Goal: Task Accomplishment & Management: Manage account settings

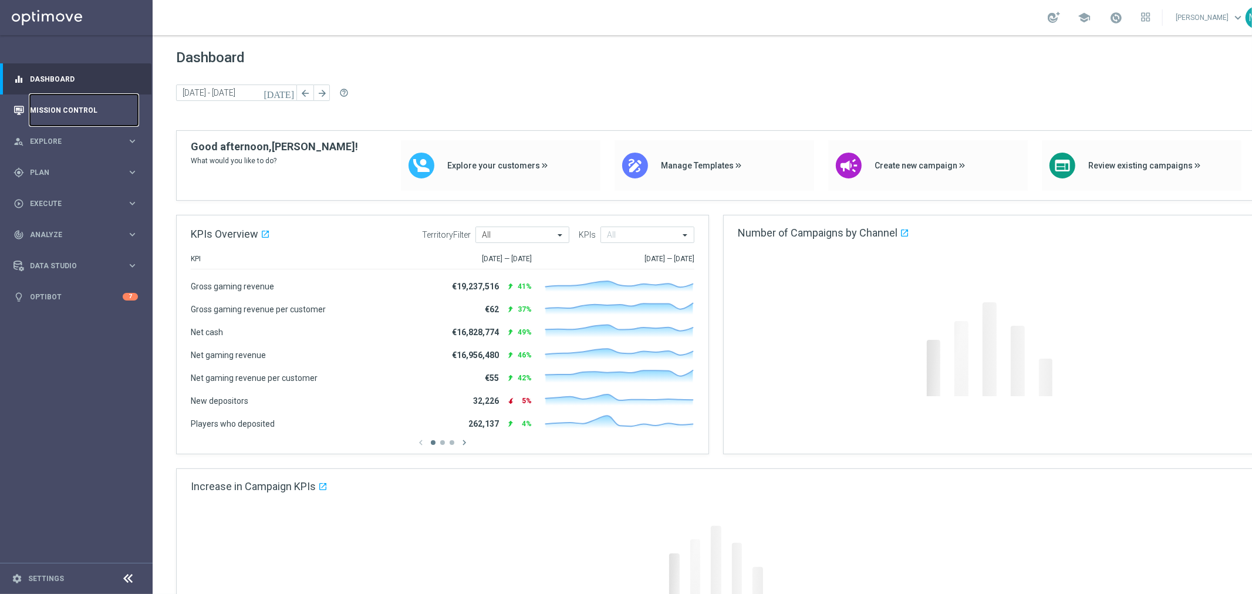
click at [69, 104] on link "Mission Control" at bounding box center [84, 109] width 108 height 31
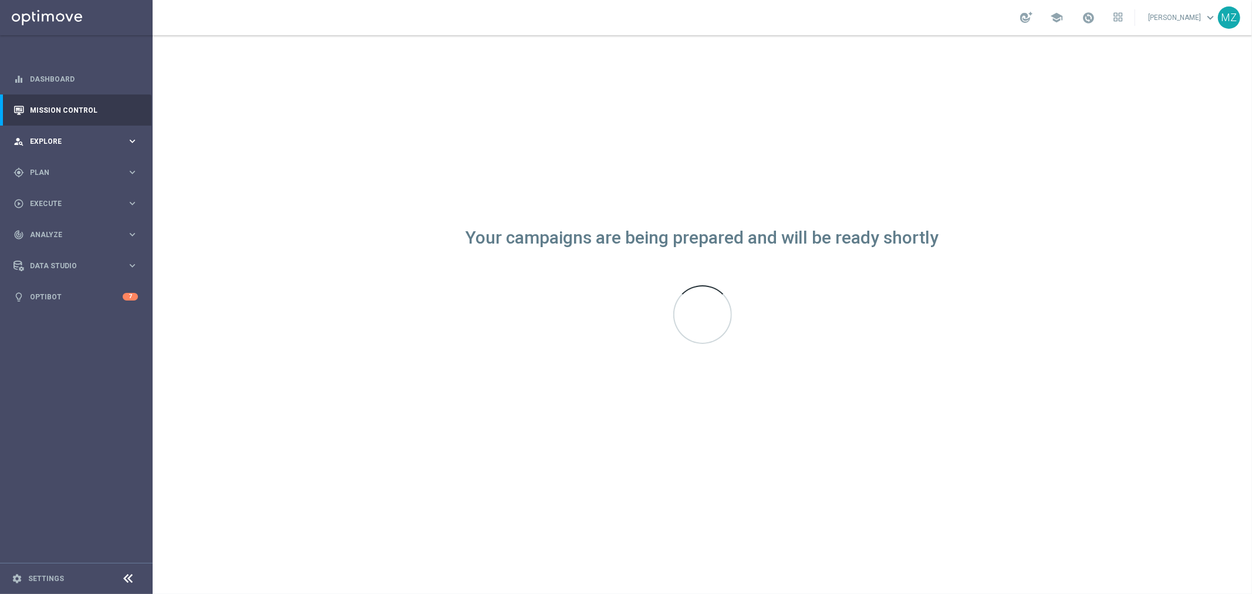
click at [60, 142] on span "Explore" at bounding box center [78, 141] width 97 height 7
click at [59, 144] on div "person_search Explore" at bounding box center [69, 141] width 113 height 11
click at [60, 169] on span "Plan" at bounding box center [78, 172] width 97 height 7
click at [65, 192] on link "Target Groups" at bounding box center [77, 196] width 92 height 9
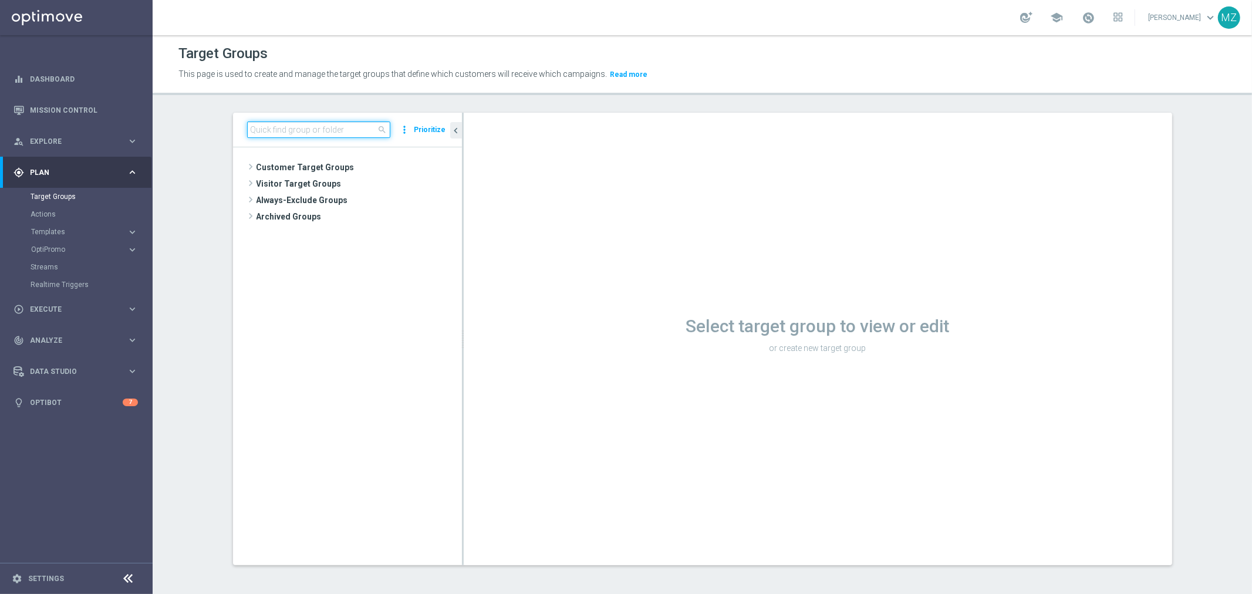
click at [297, 132] on input at bounding box center [318, 129] width 143 height 16
paste input "ALL_SER_MIX__2KTHRESHOLDWEEKLY"
type input "ALL_SER_MIX__2KTHRESHOLDWEEKLY"
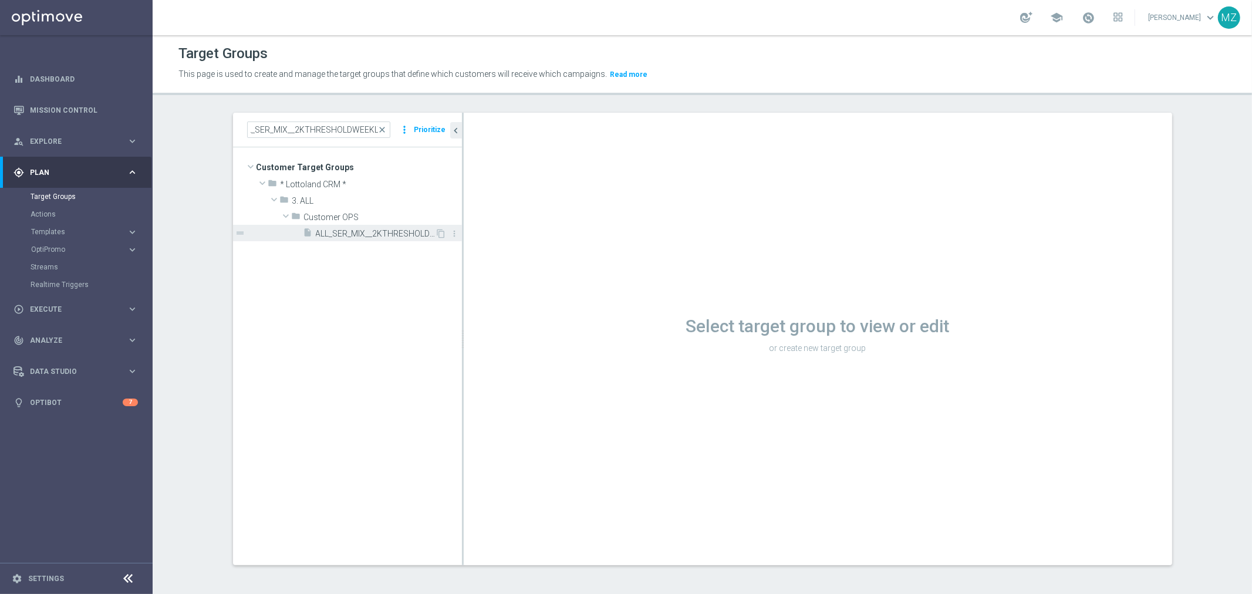
scroll to position [0, 0]
click at [339, 231] on span "ALL_SER_MIX__2KTHRESHOLDWEEKLY" at bounding box center [376, 234] width 120 height 10
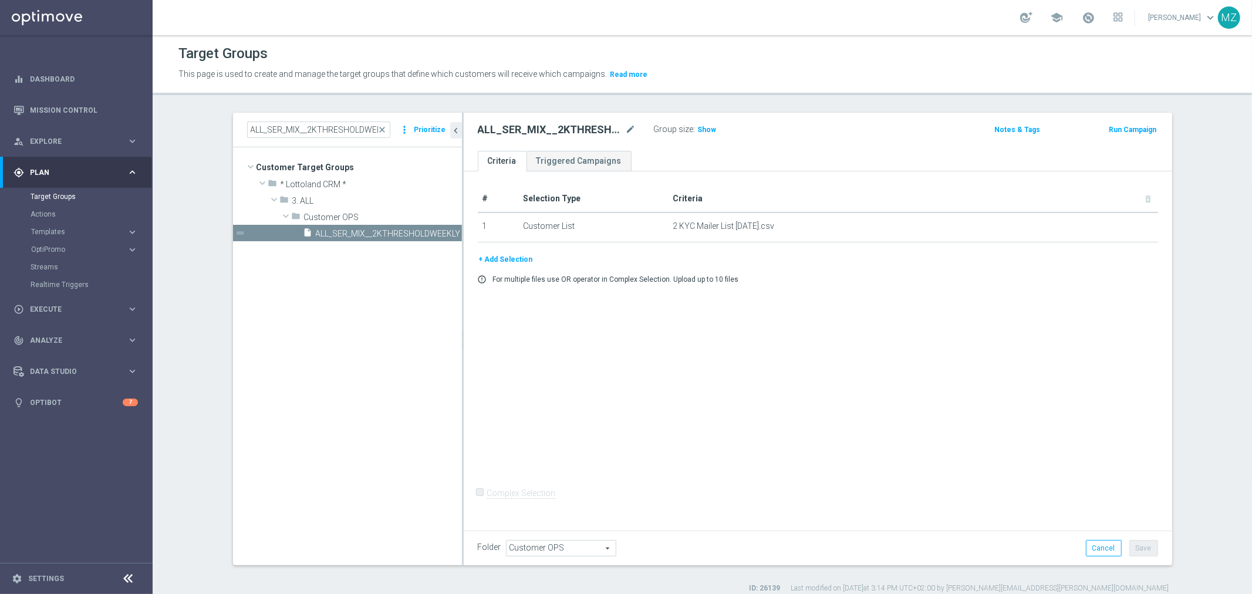
click at [492, 257] on button "+ Add Selection" at bounding box center [506, 259] width 56 height 13
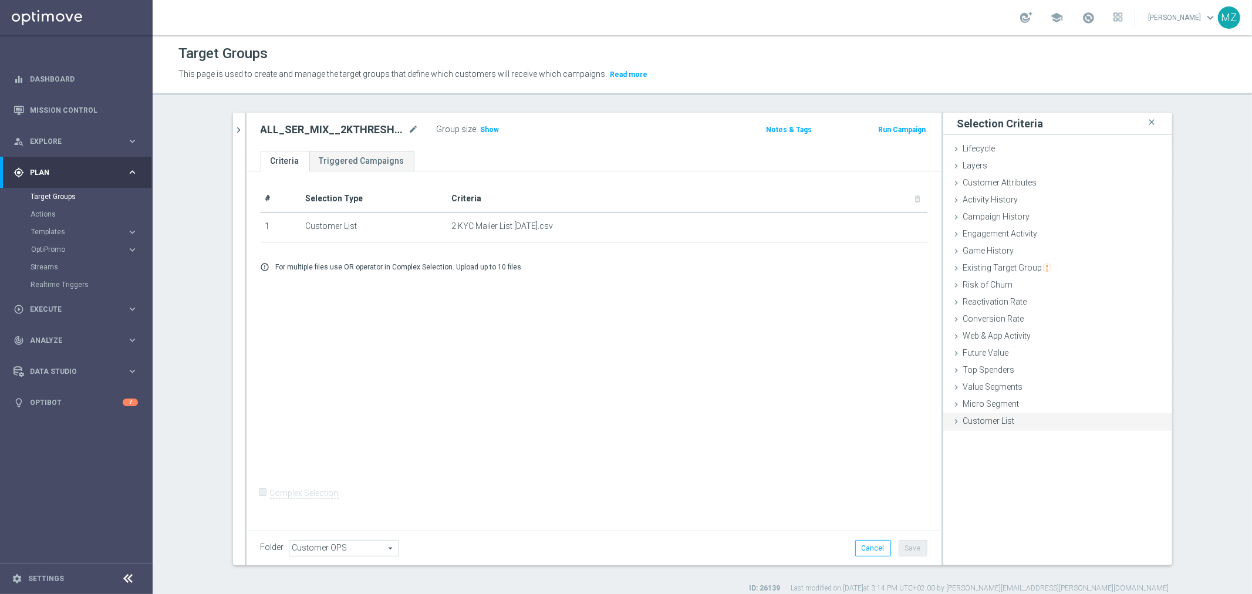
click at [1009, 423] on div "Customer List done" at bounding box center [1057, 422] width 229 height 18
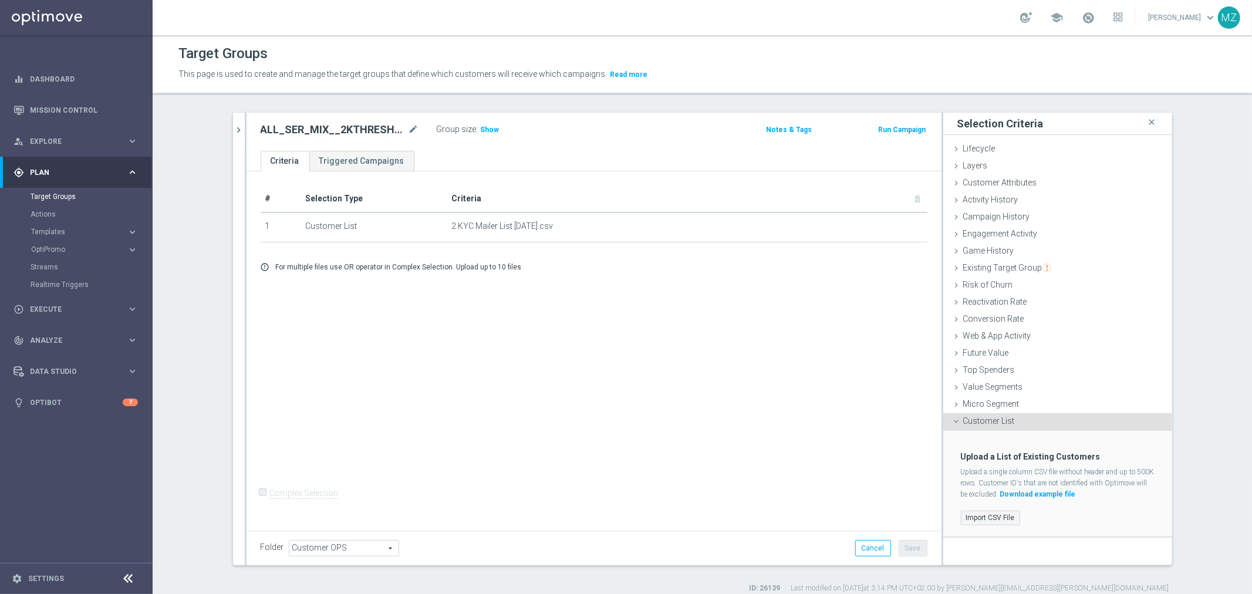
click at [988, 519] on label "Import CSV File" at bounding box center [990, 517] width 59 height 15
click at [0, 0] on input "Import CSV File" at bounding box center [0, 0] width 0 height 0
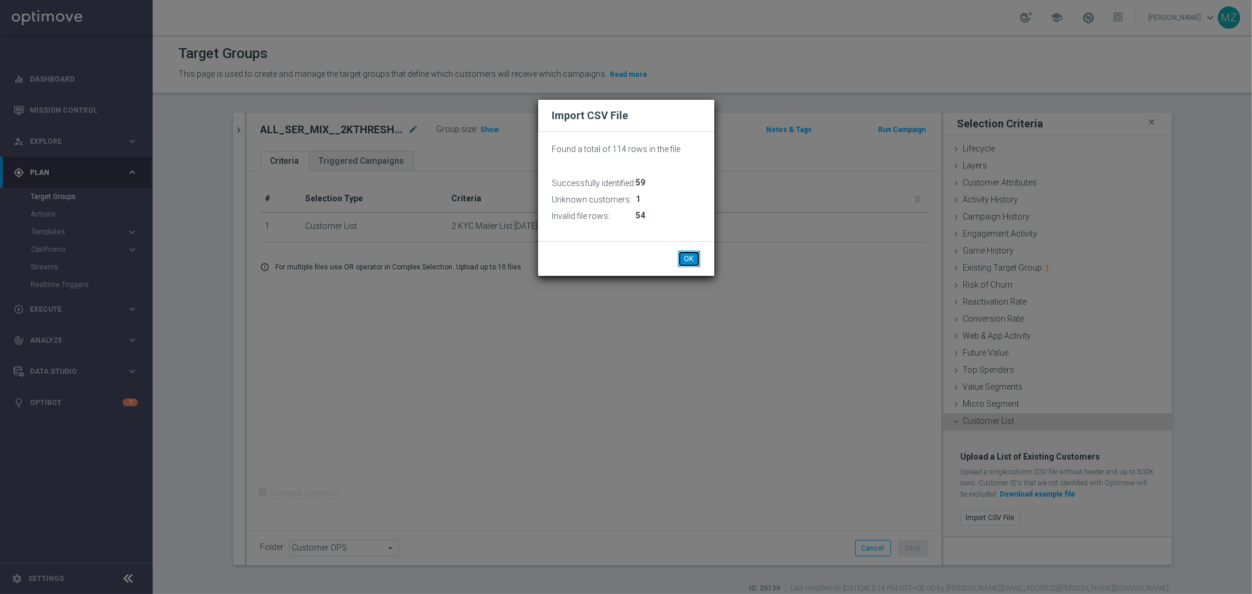
drag, startPoint x: 693, startPoint y: 258, endPoint x: 660, endPoint y: 229, distance: 44.5
click at [693, 258] on button "OK" at bounding box center [689, 259] width 22 height 16
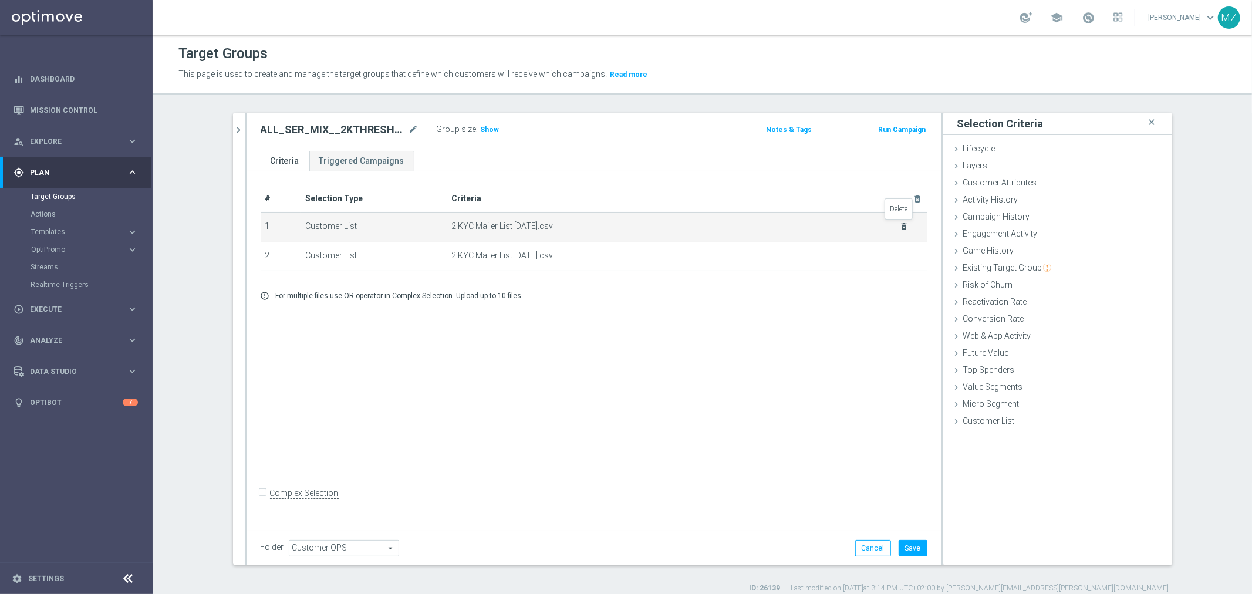
click at [899, 224] on icon "delete_forever" at bounding box center [903, 226] width 9 height 9
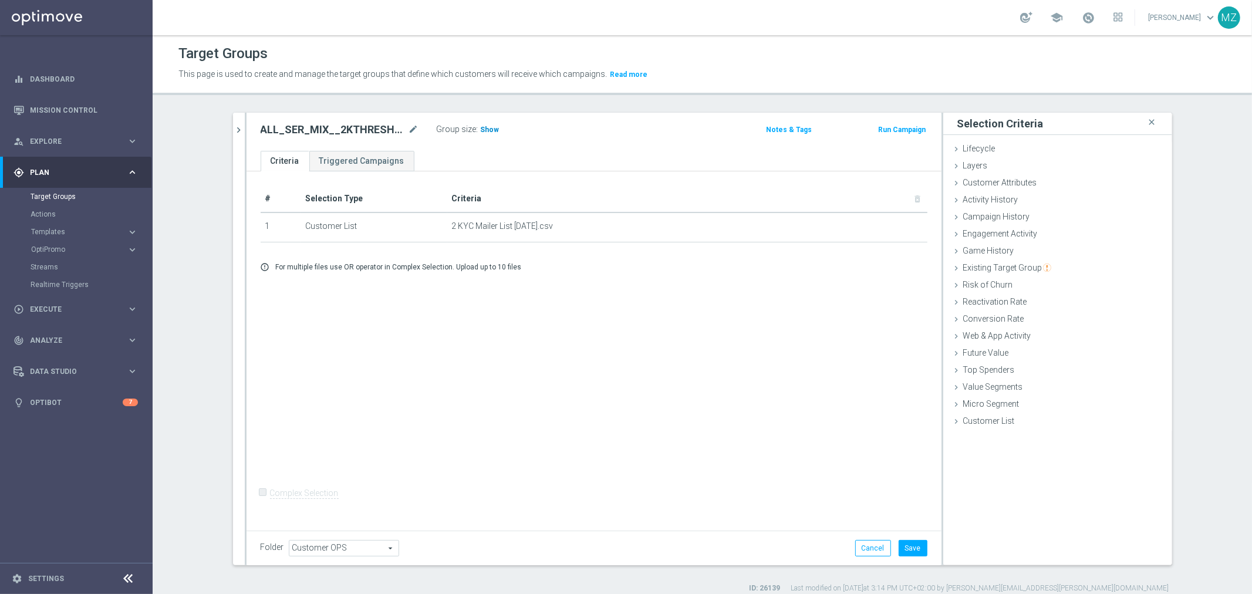
click at [484, 130] on span "Show" at bounding box center [490, 130] width 19 height 8
click at [906, 548] on button "Save" at bounding box center [912, 548] width 29 height 16
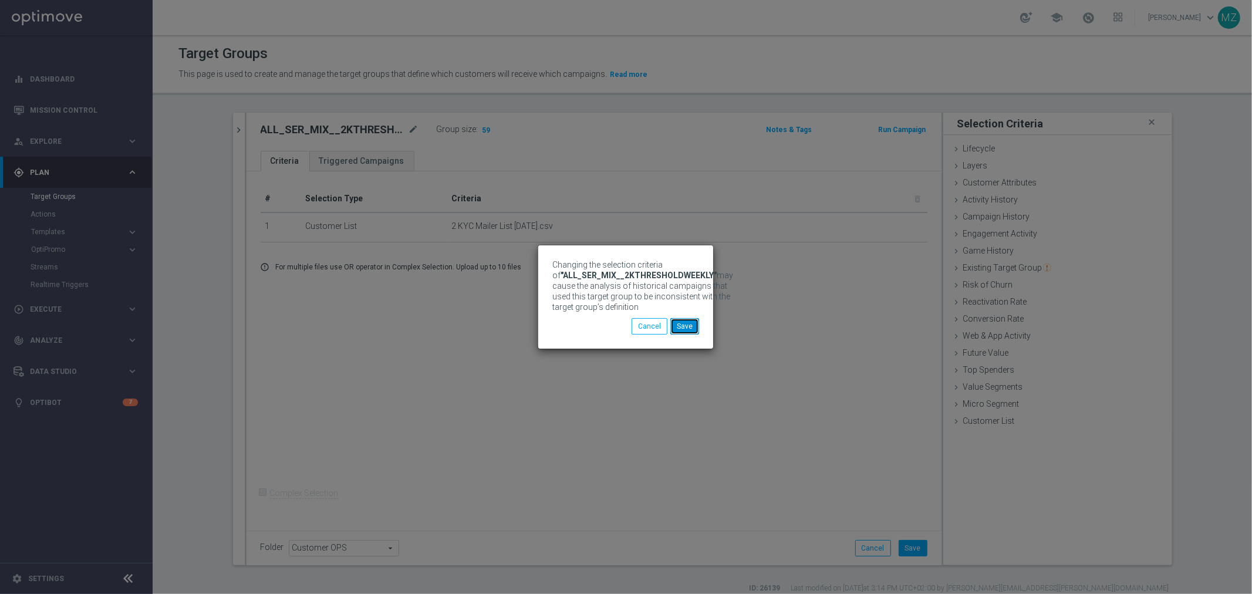
click at [689, 330] on button "Save" at bounding box center [684, 326] width 29 height 16
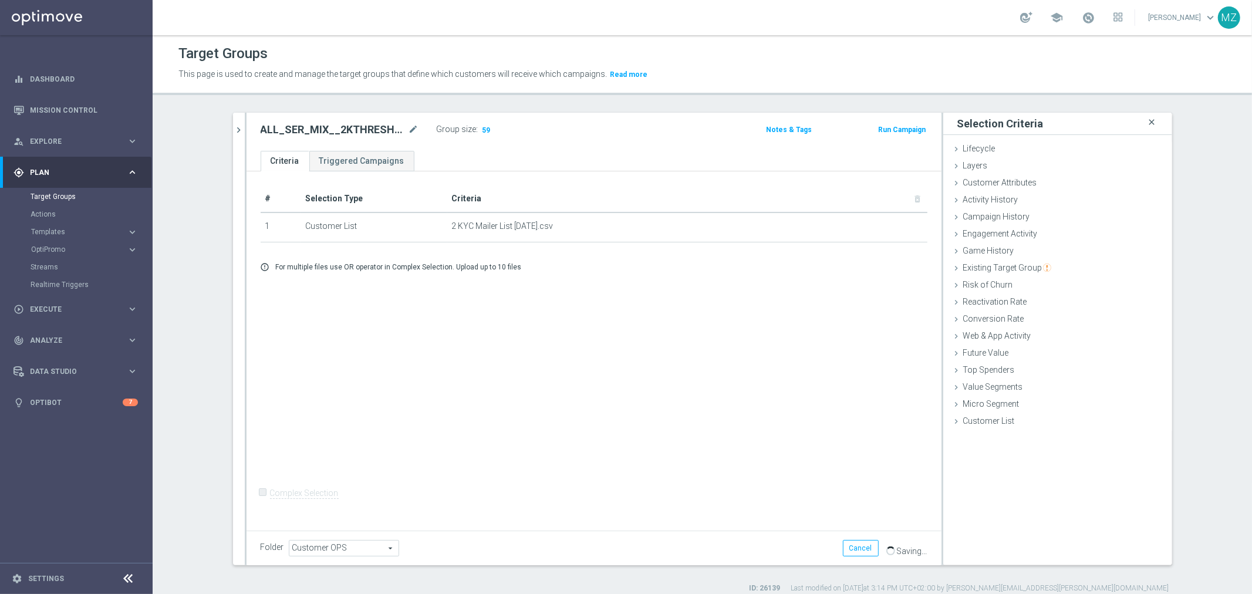
click at [1146, 121] on icon "close" at bounding box center [1152, 122] width 12 height 16
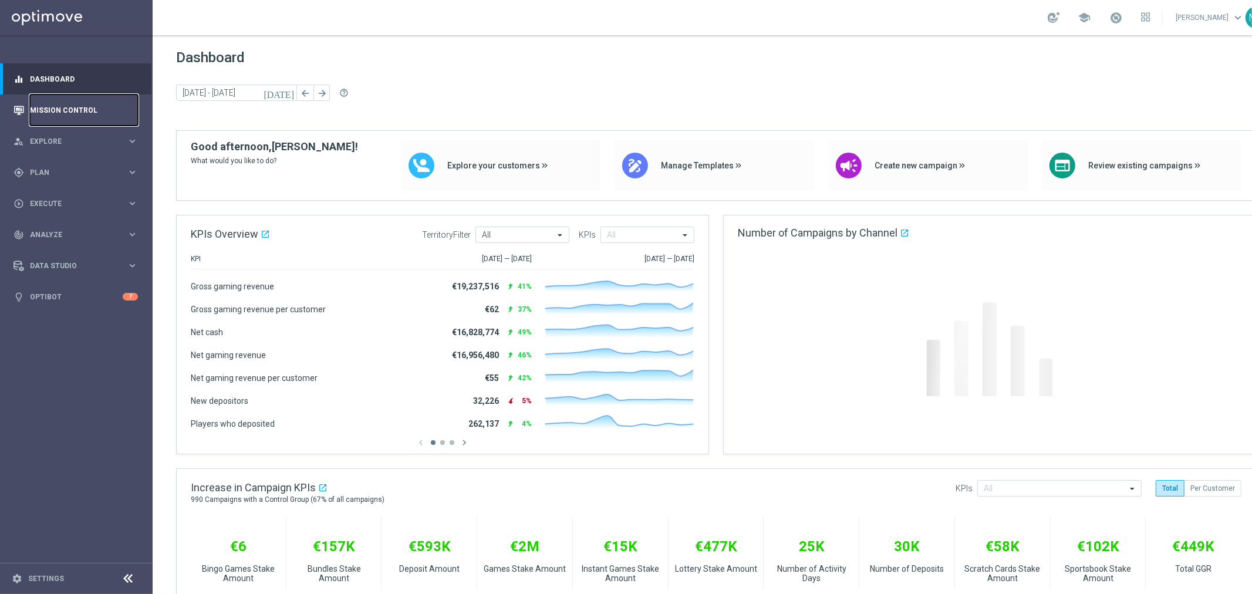
click at [94, 112] on link "Mission Control" at bounding box center [84, 109] width 108 height 31
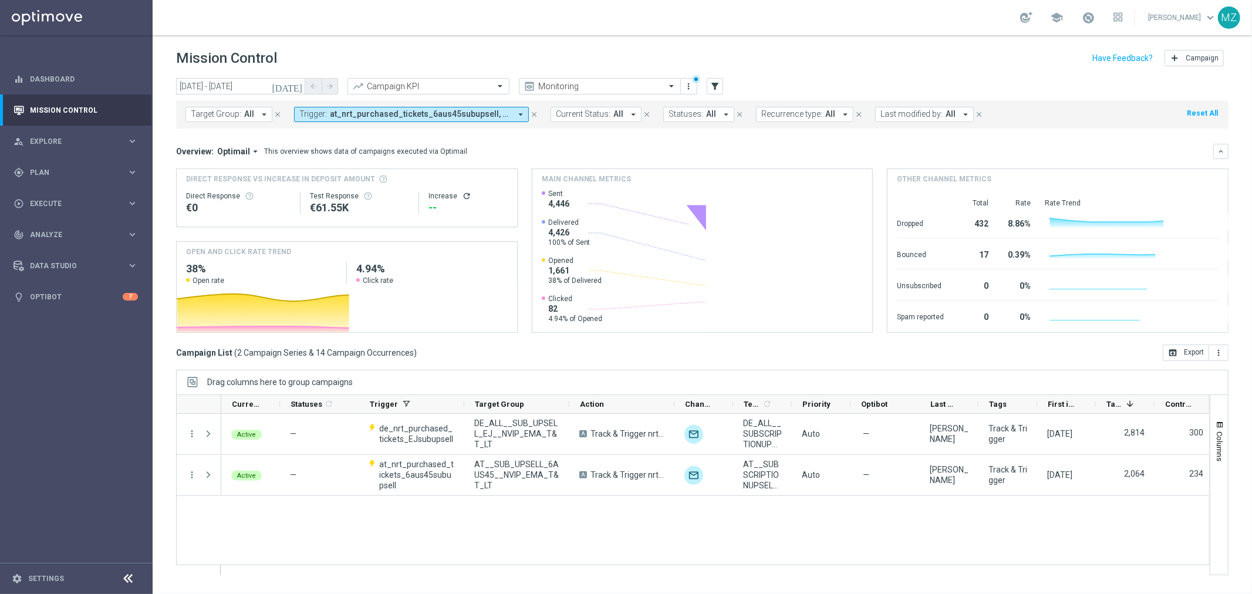
click at [358, 110] on span "at_nrt_purchased_tickets_6aus45subupsell, de_nrt_purchased_tickets_EJsubupsell" at bounding box center [420, 114] width 181 height 10
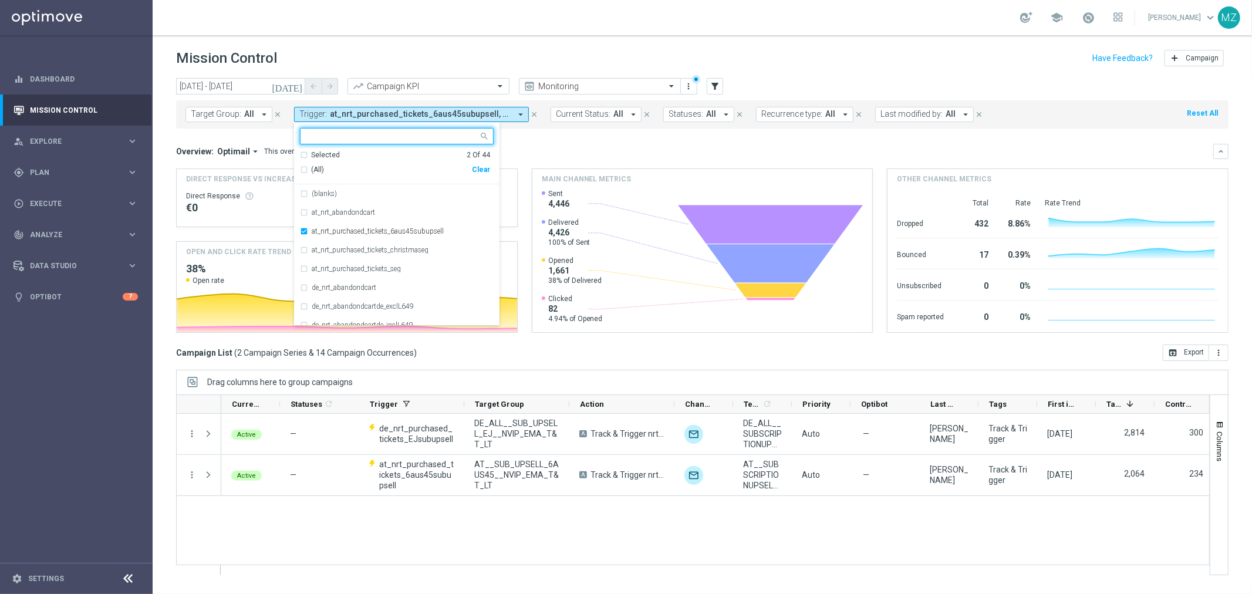
click at [0, 0] on div "Clear" at bounding box center [0, 0] width 0 height 0
click at [232, 115] on span "Target Group:" at bounding box center [216, 114] width 50 height 10
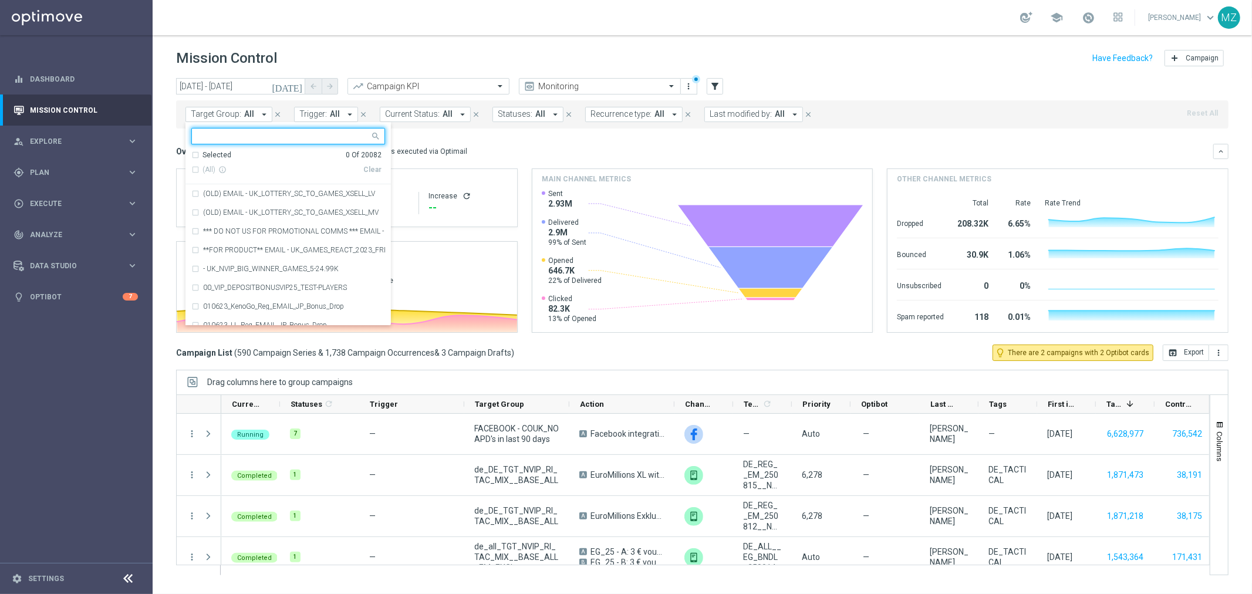
click at [340, 132] on input "text" at bounding box center [284, 136] width 172 height 10
paste input "ALL_SER_MIX__2KTHRESHOLDWEEKLY"
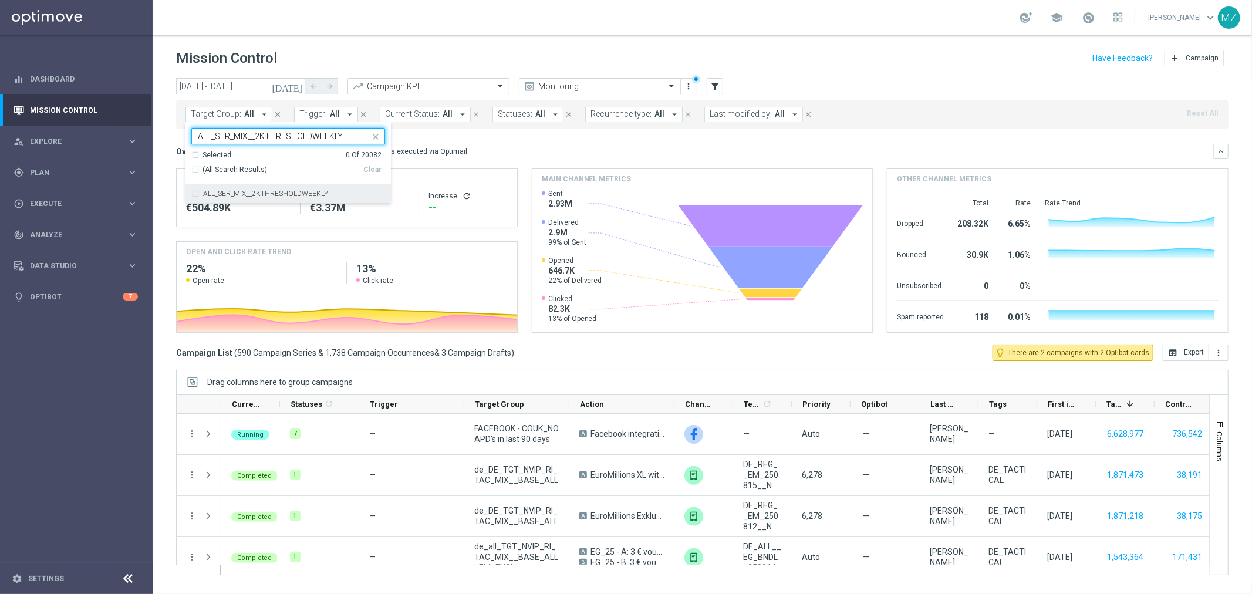
click at [251, 189] on div "ALL_SER_MIX__2KTHRESHOLDWEEKLY" at bounding box center [288, 193] width 194 height 19
type input "ALL_SER_MIX__2KTHRESHOLDWEEKLY"
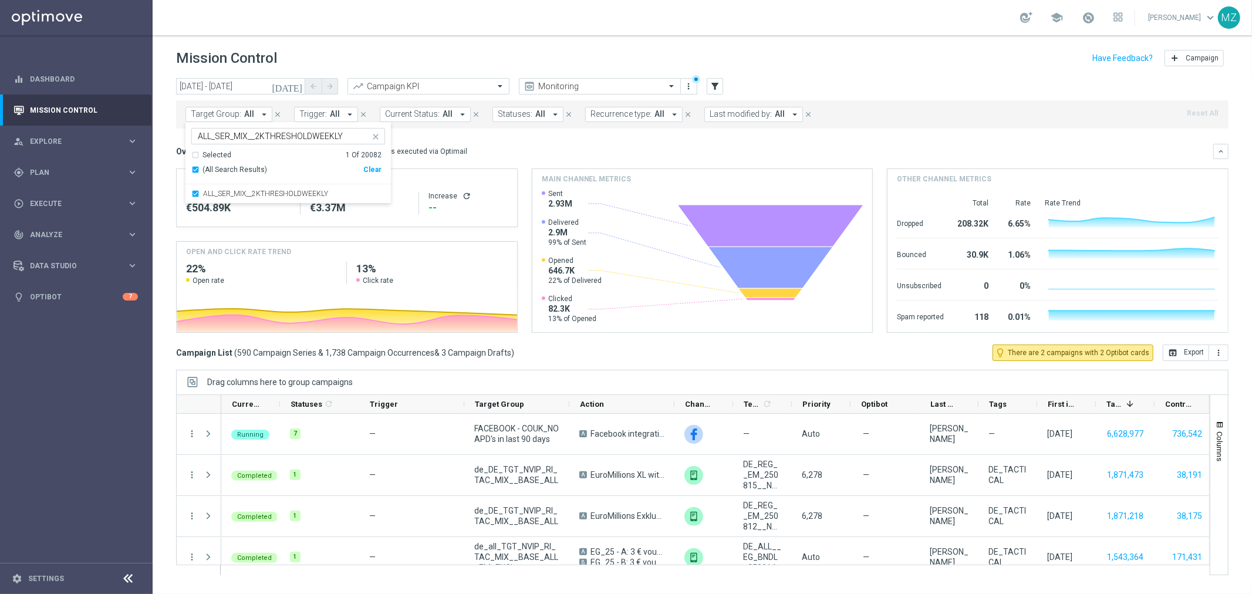
click at [672, 25] on div "school [PERSON_NAME] keyboard_arrow_down MZ" at bounding box center [702, 17] width 1099 height 35
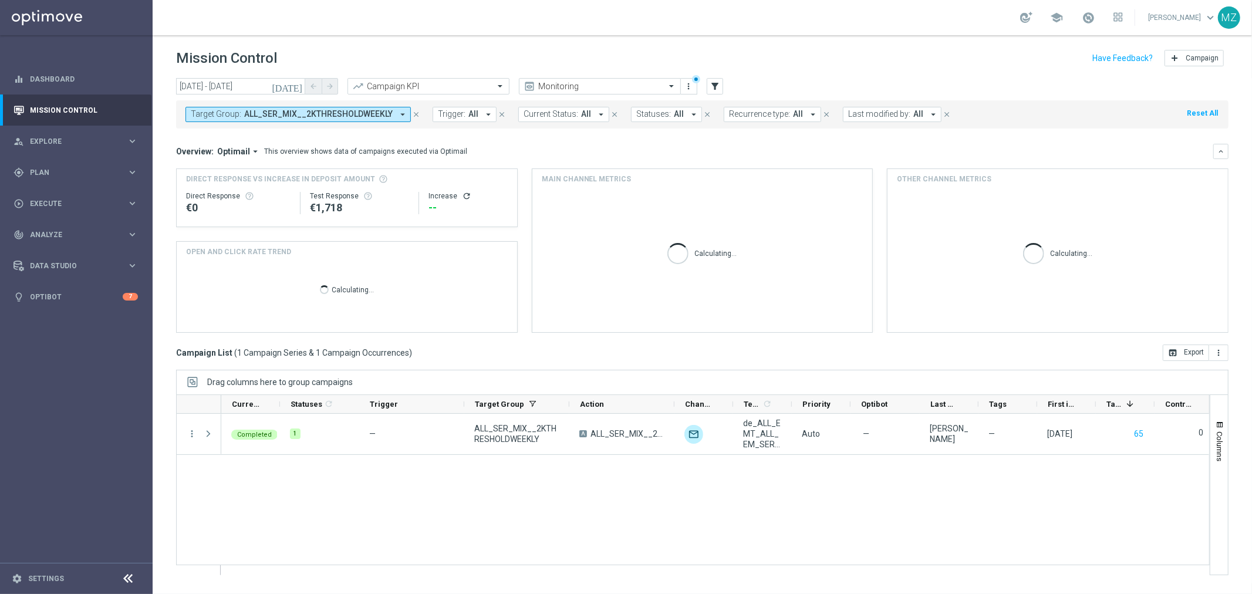
click at [300, 87] on icon "[DATE]" at bounding box center [288, 86] width 32 height 11
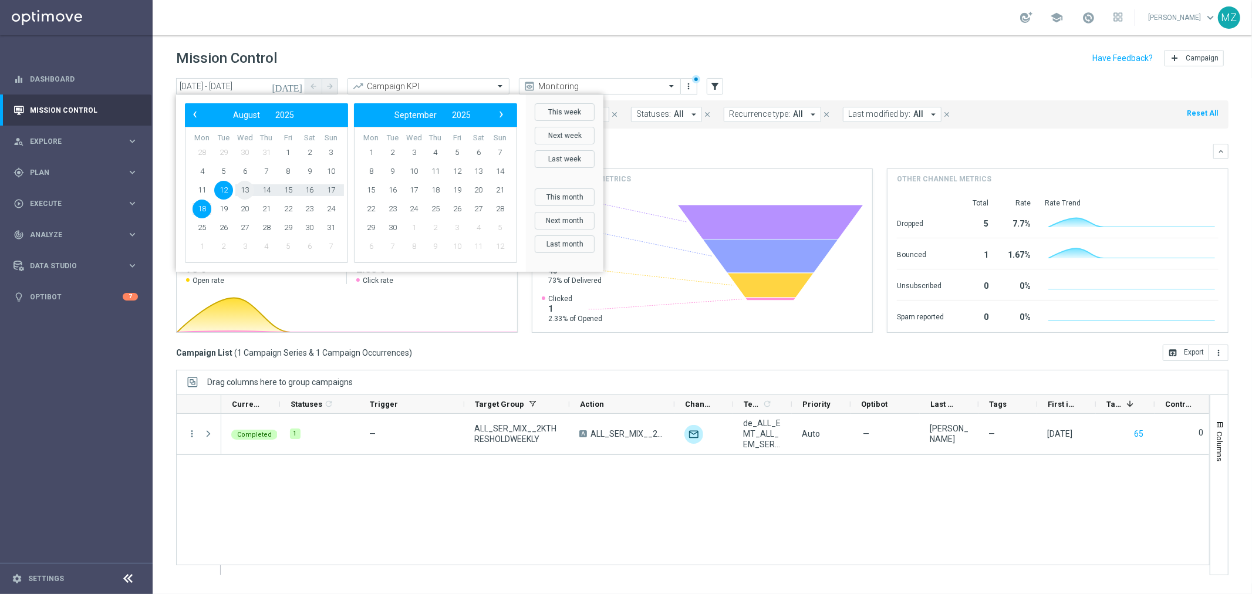
click at [245, 184] on span "13" at bounding box center [244, 190] width 19 height 19
type input "[DATE] - [DATE]"
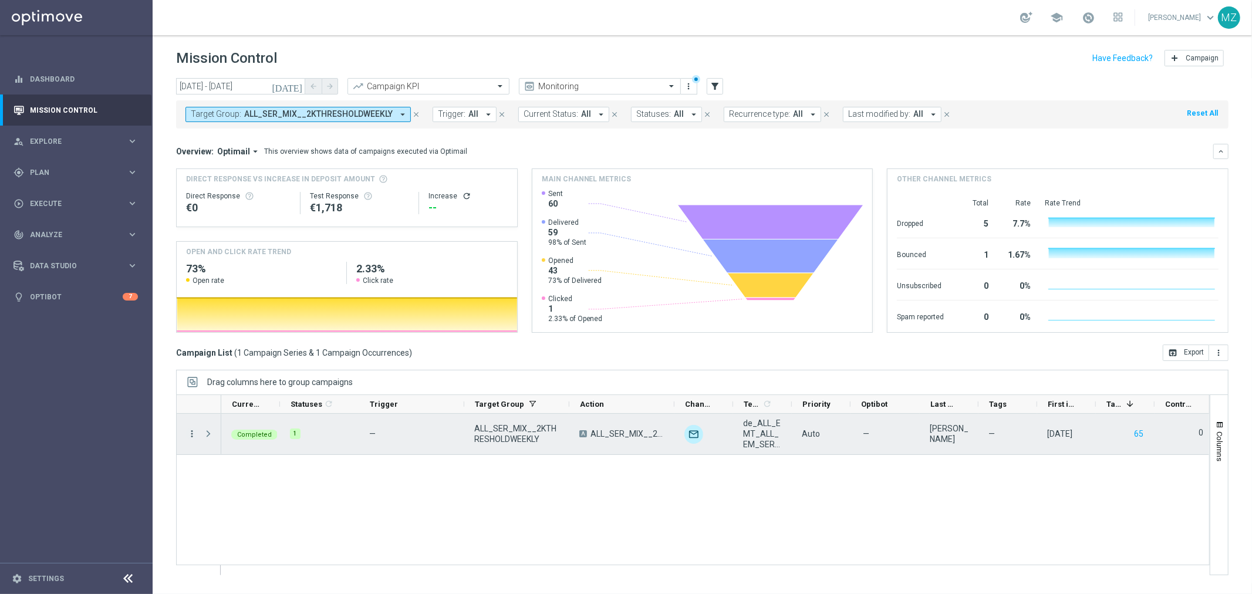
click at [194, 432] on icon "more_vert" at bounding box center [192, 433] width 11 height 11
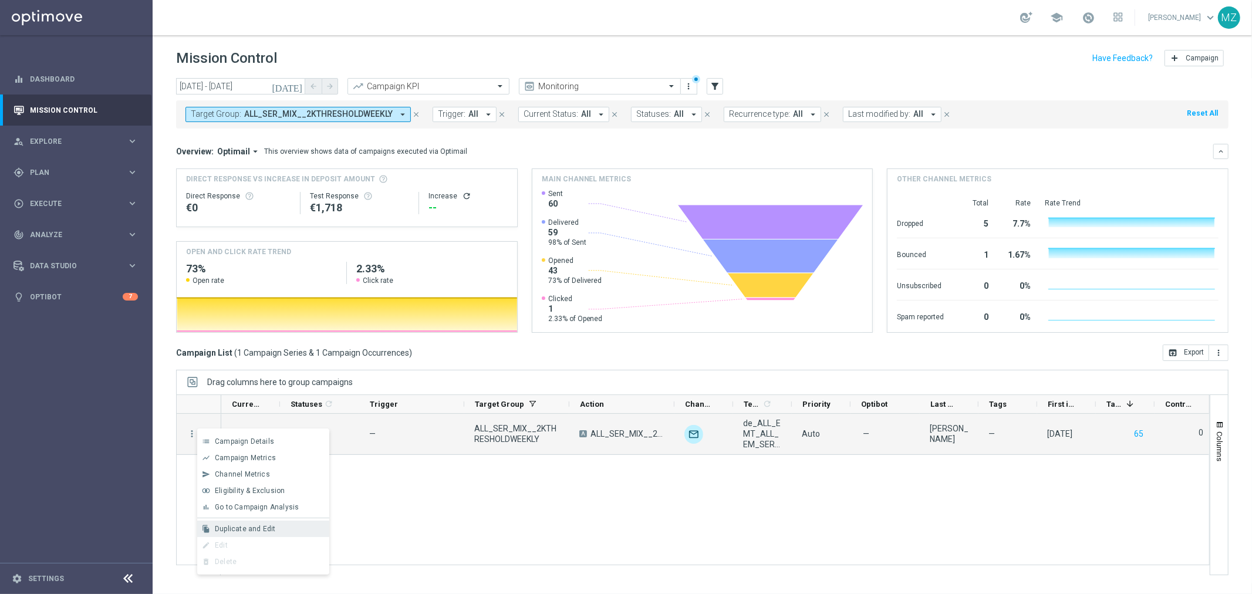
click at [265, 529] on span "Duplicate and Edit" at bounding box center [245, 529] width 60 height 8
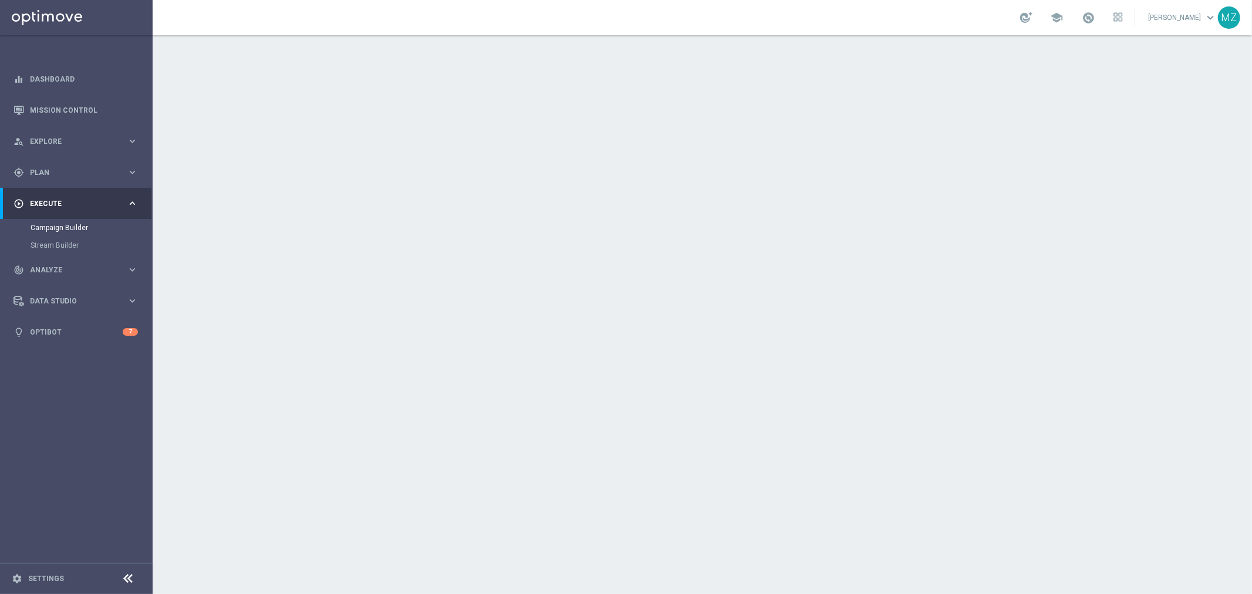
click at [1013, 211] on icon "keyboard_arrow_down" at bounding box center [1022, 215] width 18 height 18
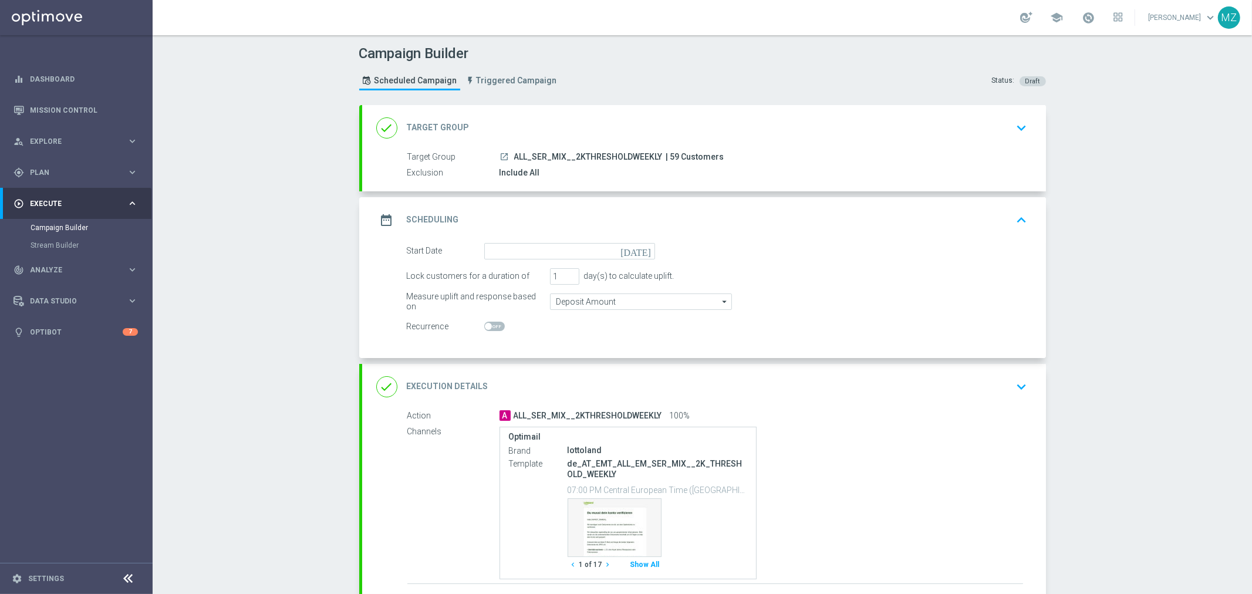
click at [642, 250] on icon "[DATE]" at bounding box center [637, 249] width 35 height 13
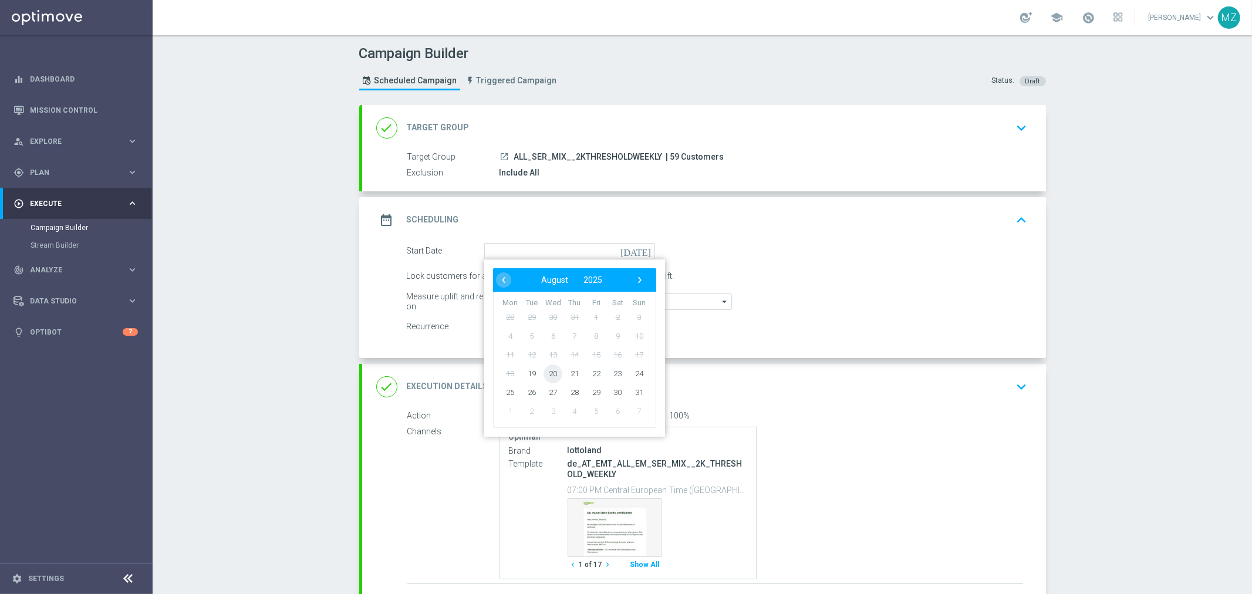
click at [548, 370] on span "20" at bounding box center [552, 373] width 19 height 19
type input "20 Aug 2025"
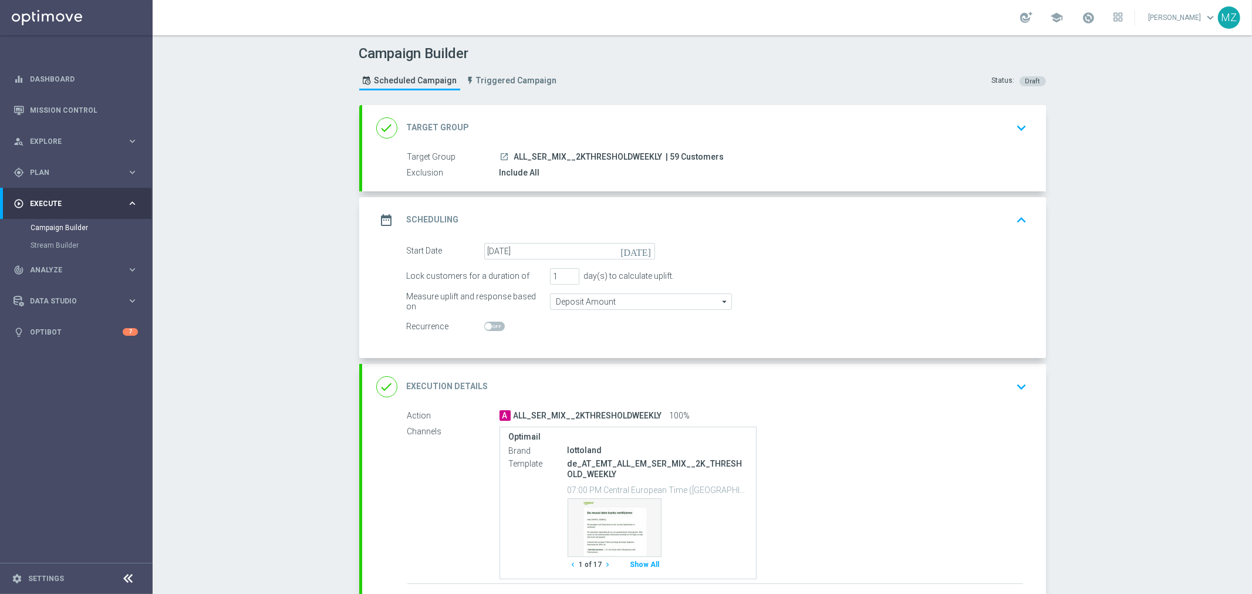
click at [1013, 385] on icon "keyboard_arrow_down" at bounding box center [1022, 387] width 18 height 18
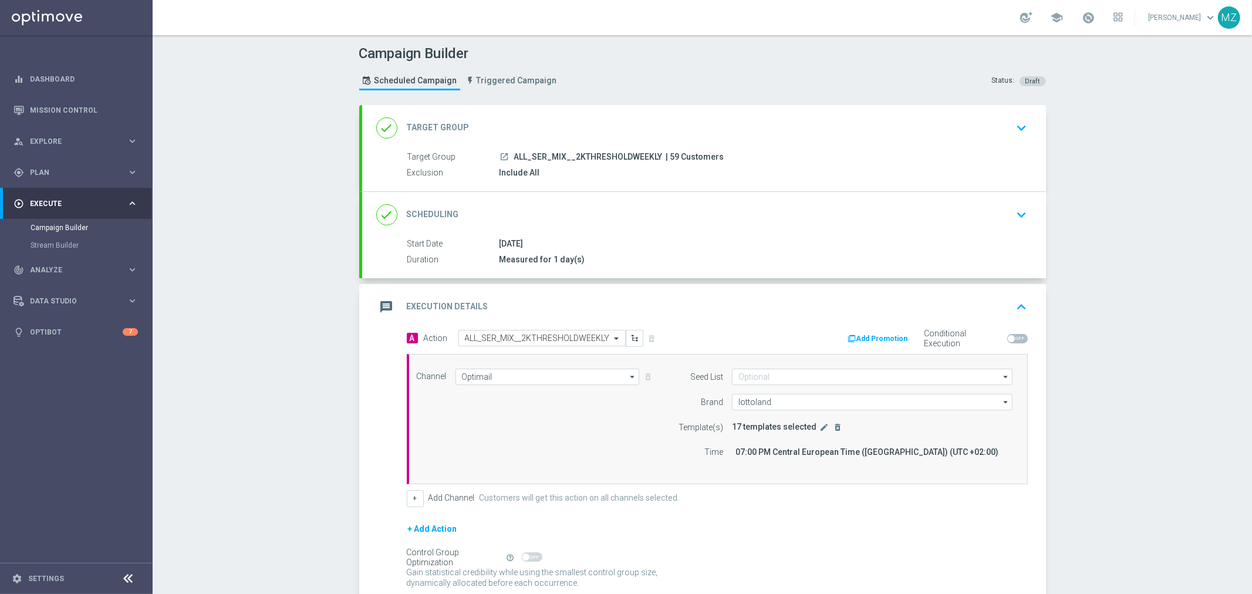
click at [684, 156] on span "| 59 Customers" at bounding box center [695, 157] width 58 height 11
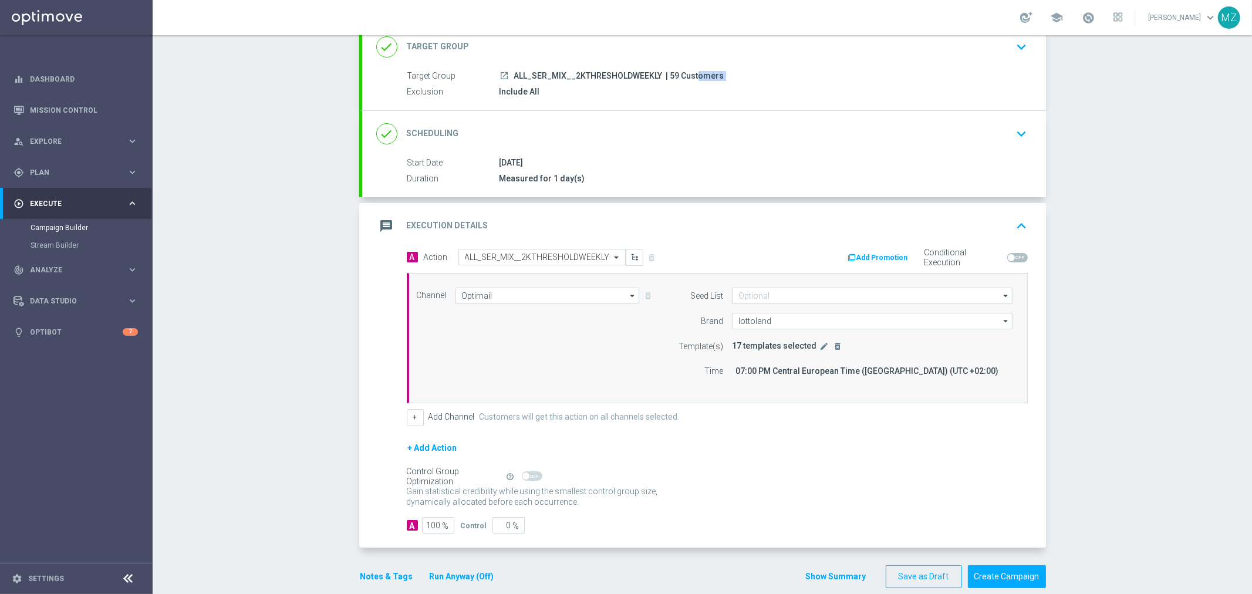
scroll to position [98, 0]
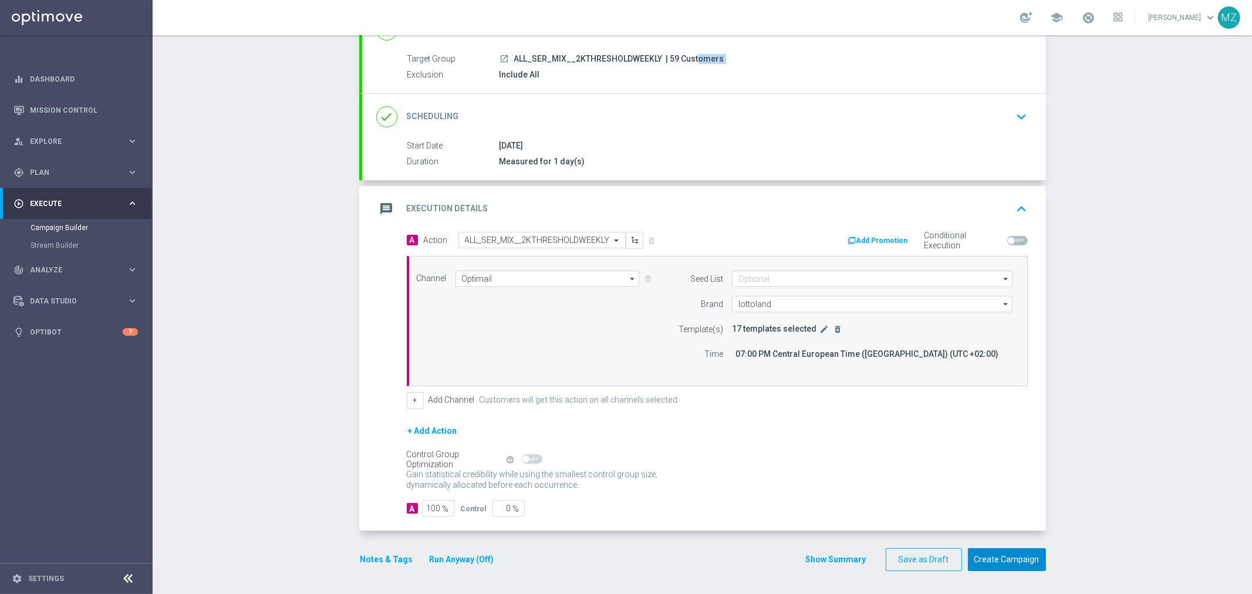
click at [1019, 560] on button "Create Campaign" at bounding box center [1007, 559] width 78 height 23
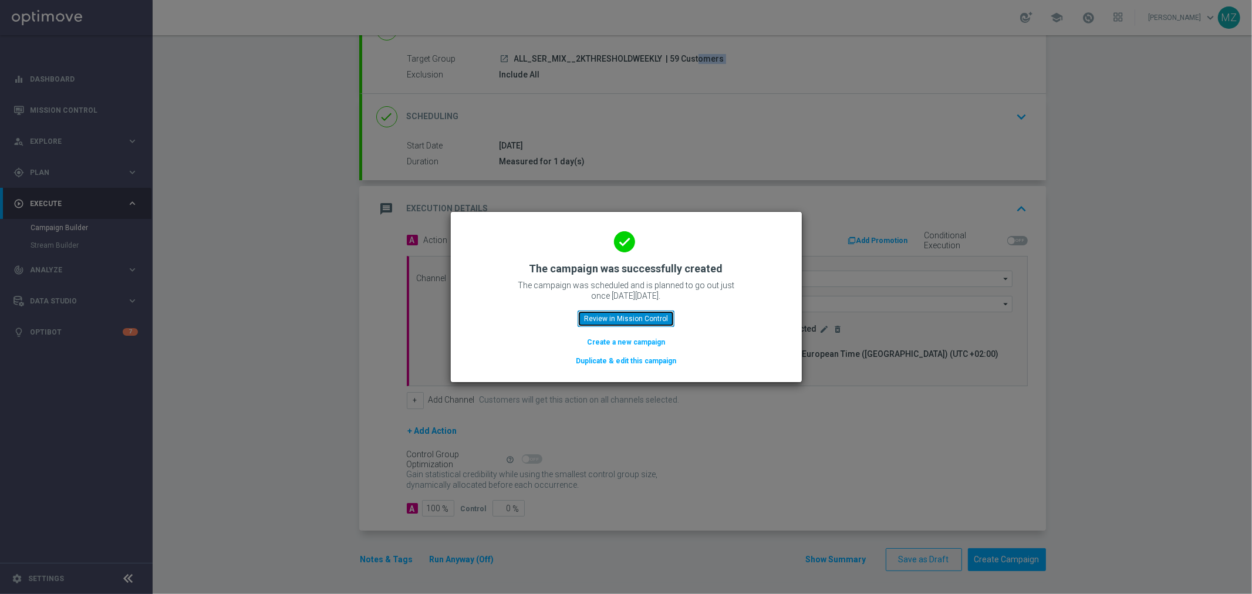
click at [655, 318] on button "Review in Mission Control" at bounding box center [625, 318] width 97 height 16
